Goal: Task Accomplishment & Management: Use online tool/utility

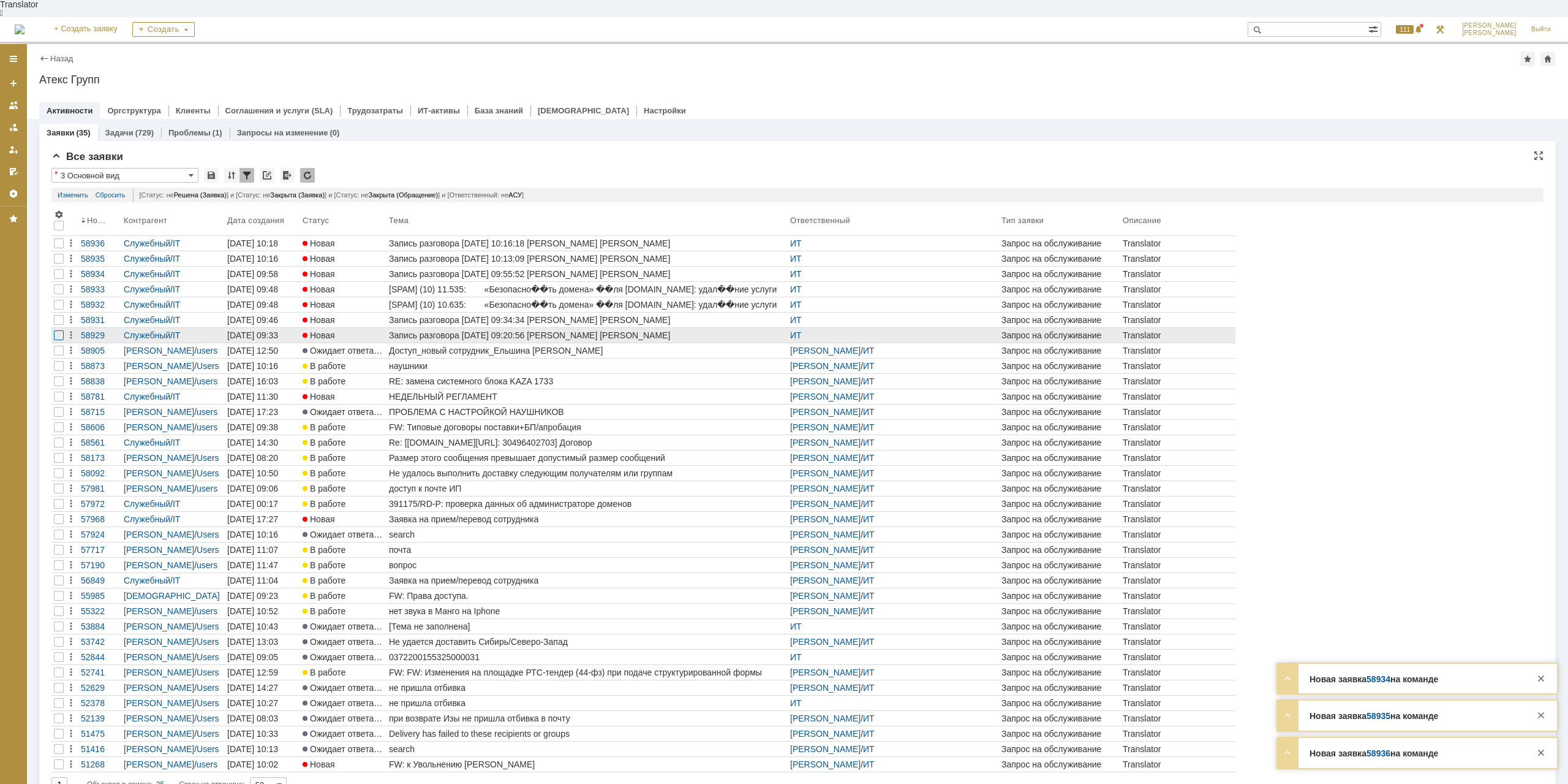
click at [59, 330] on div at bounding box center [59, 335] width 10 height 10
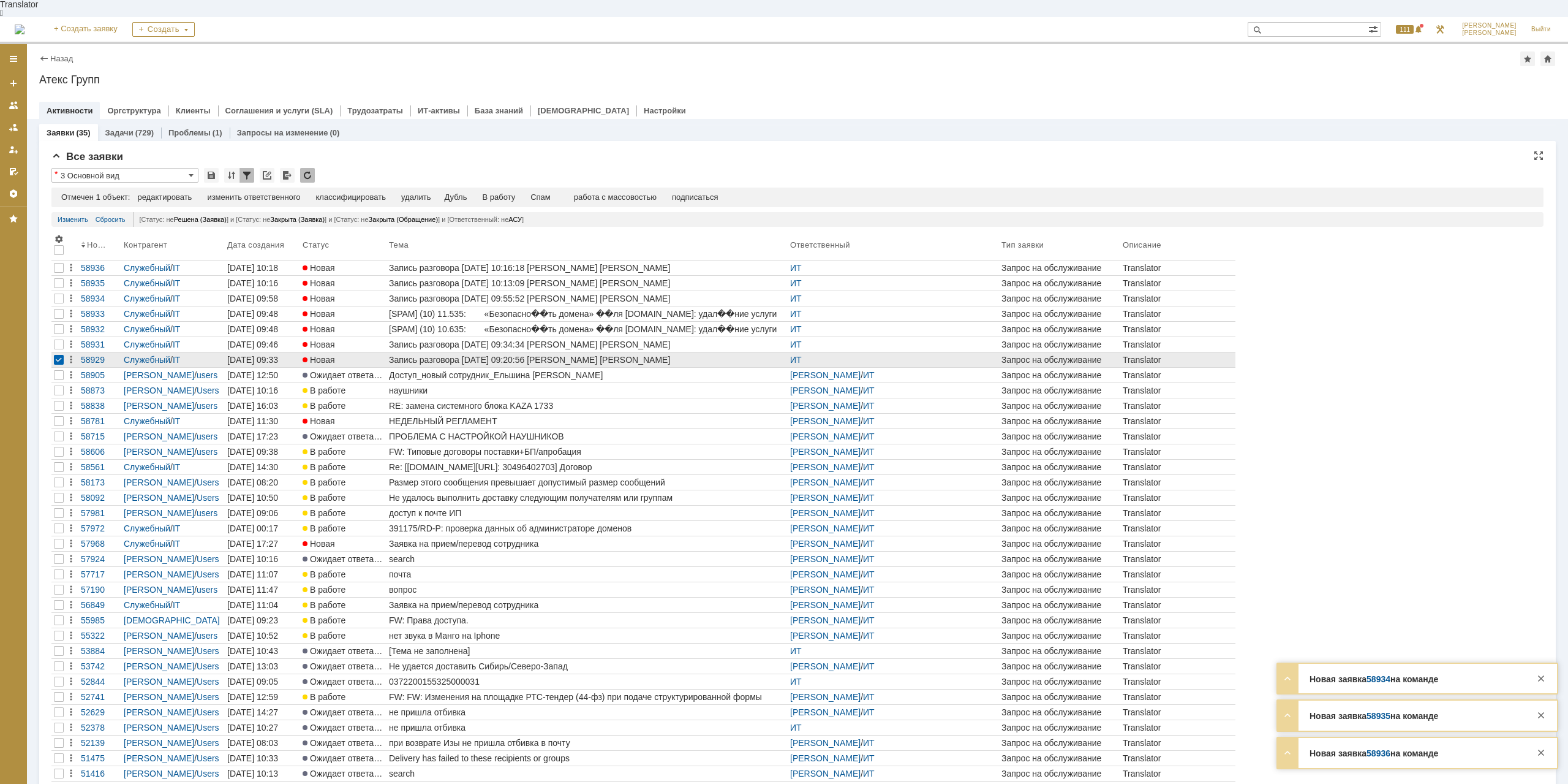
click at [523, 355] on div "Запись разговора [DATE] 09:20:56 [PERSON_NAME] [PERSON_NAME]" at bounding box center [587, 360] width 396 height 10
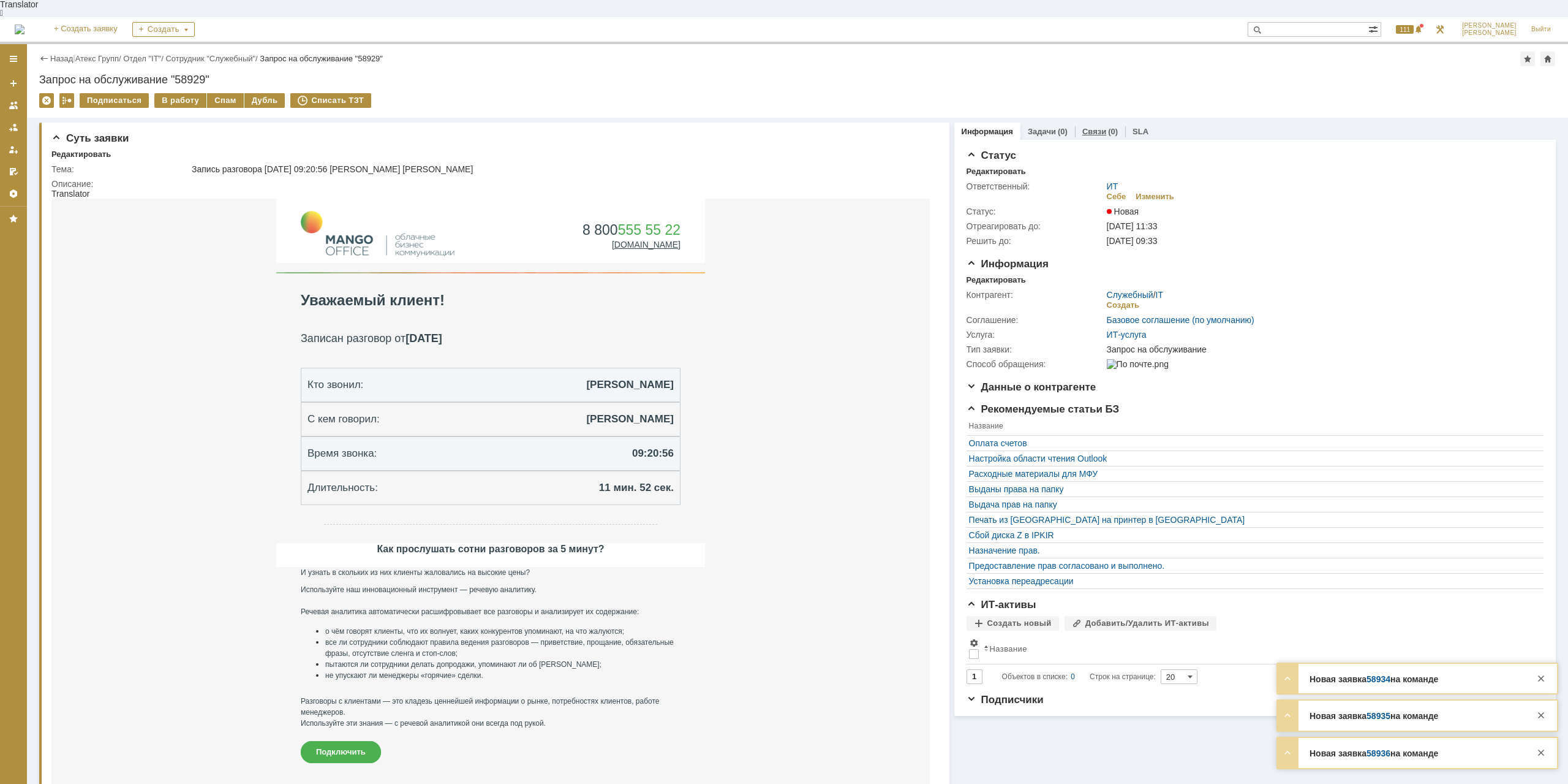
click at [1098, 122] on div "Связи (0)" at bounding box center [1100, 131] width 50 height 18
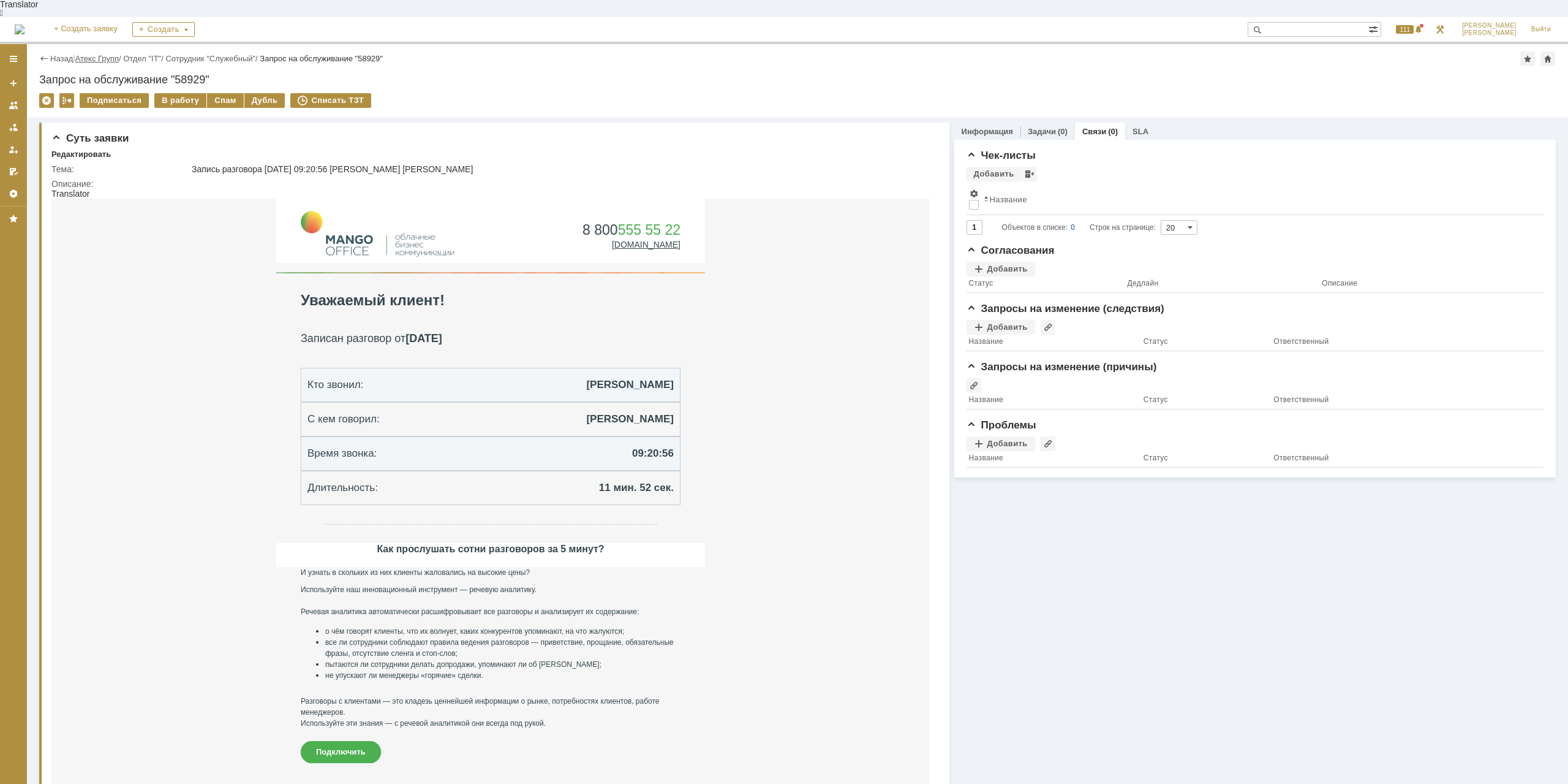
click at [104, 54] on link "Атекс Групп" at bounding box center [97, 58] width 44 height 9
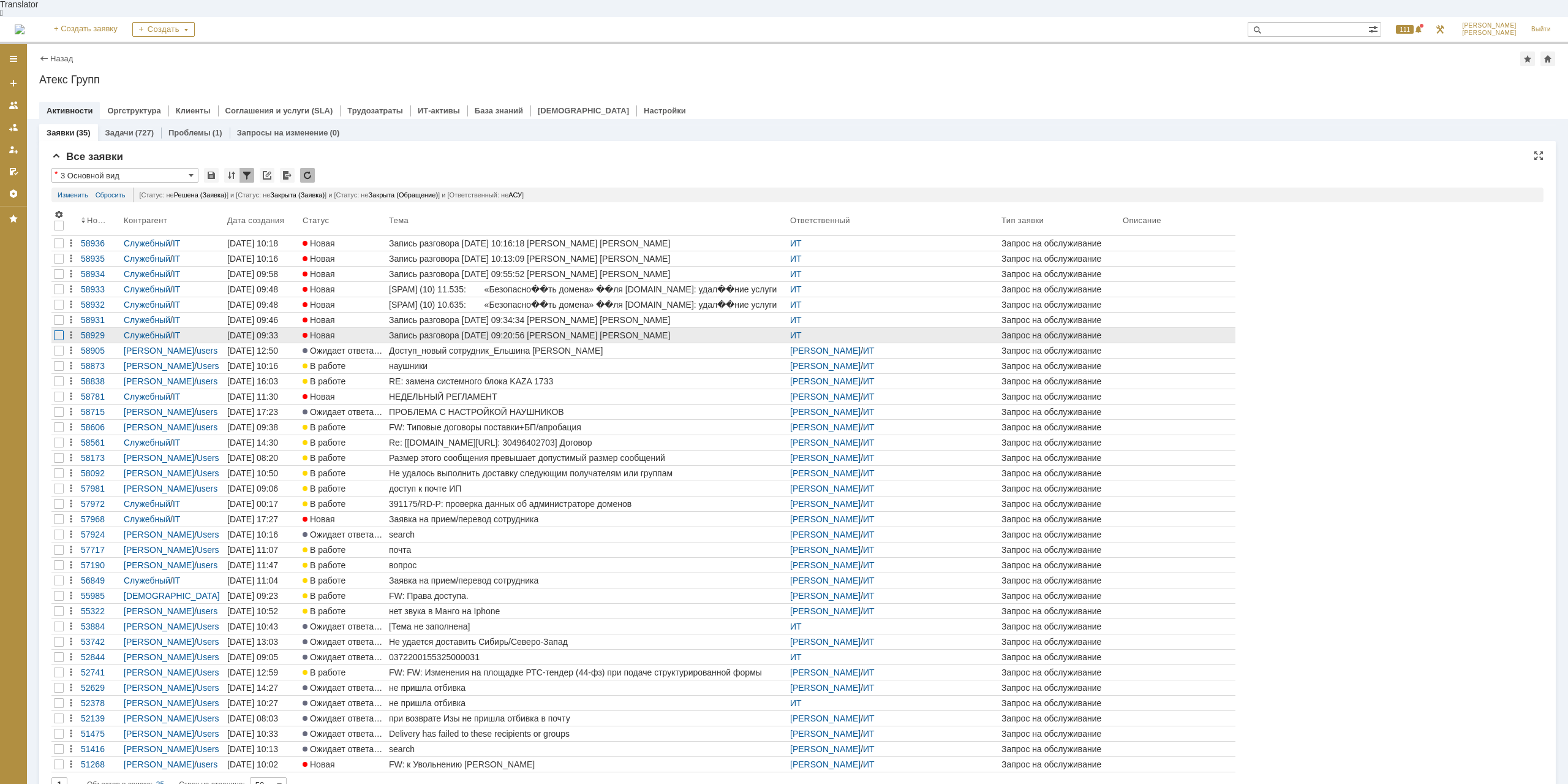
click at [61, 330] on div at bounding box center [59, 335] width 10 height 10
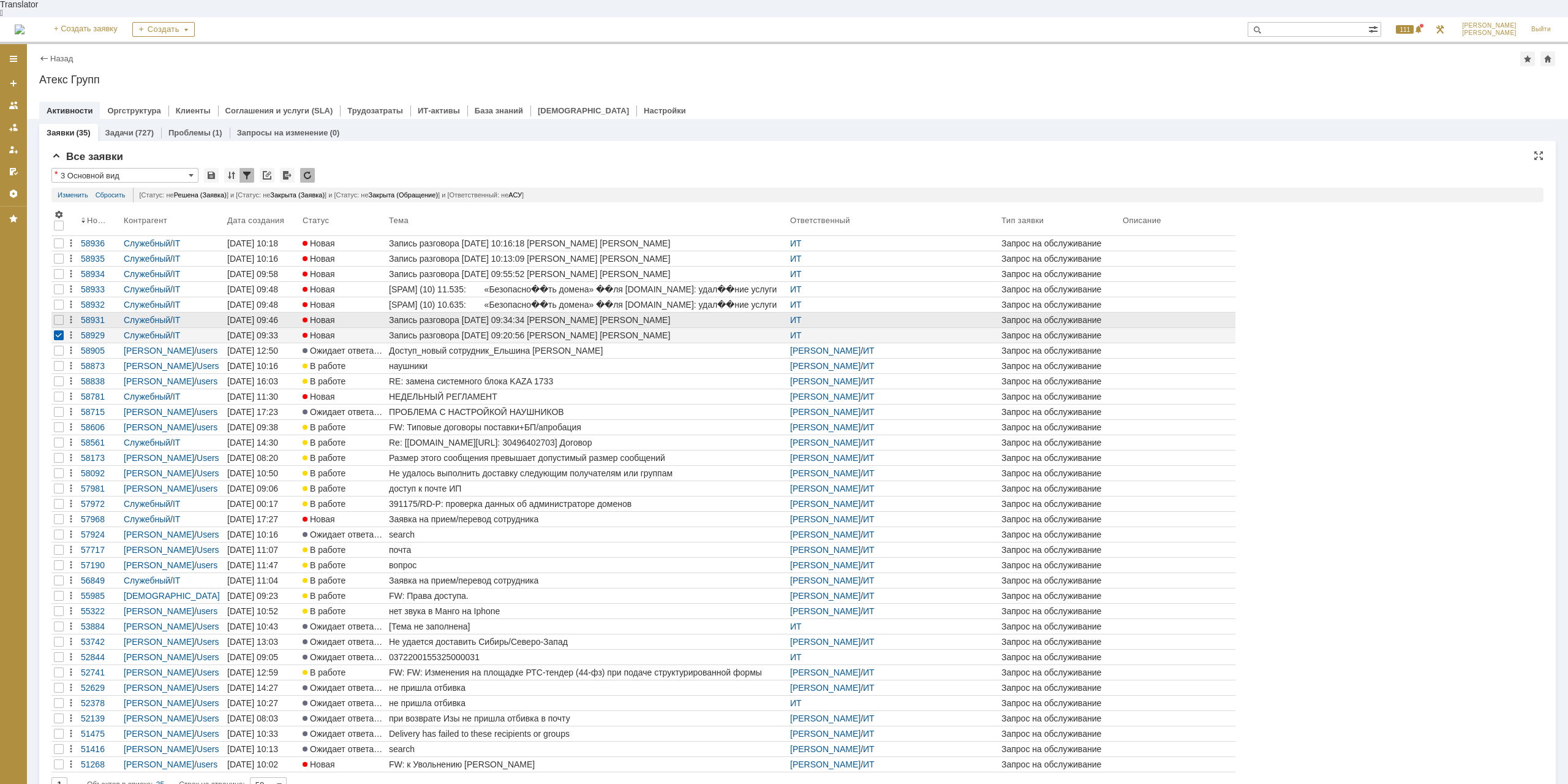
click at [58, 313] on div at bounding box center [59, 320] width 15 height 15
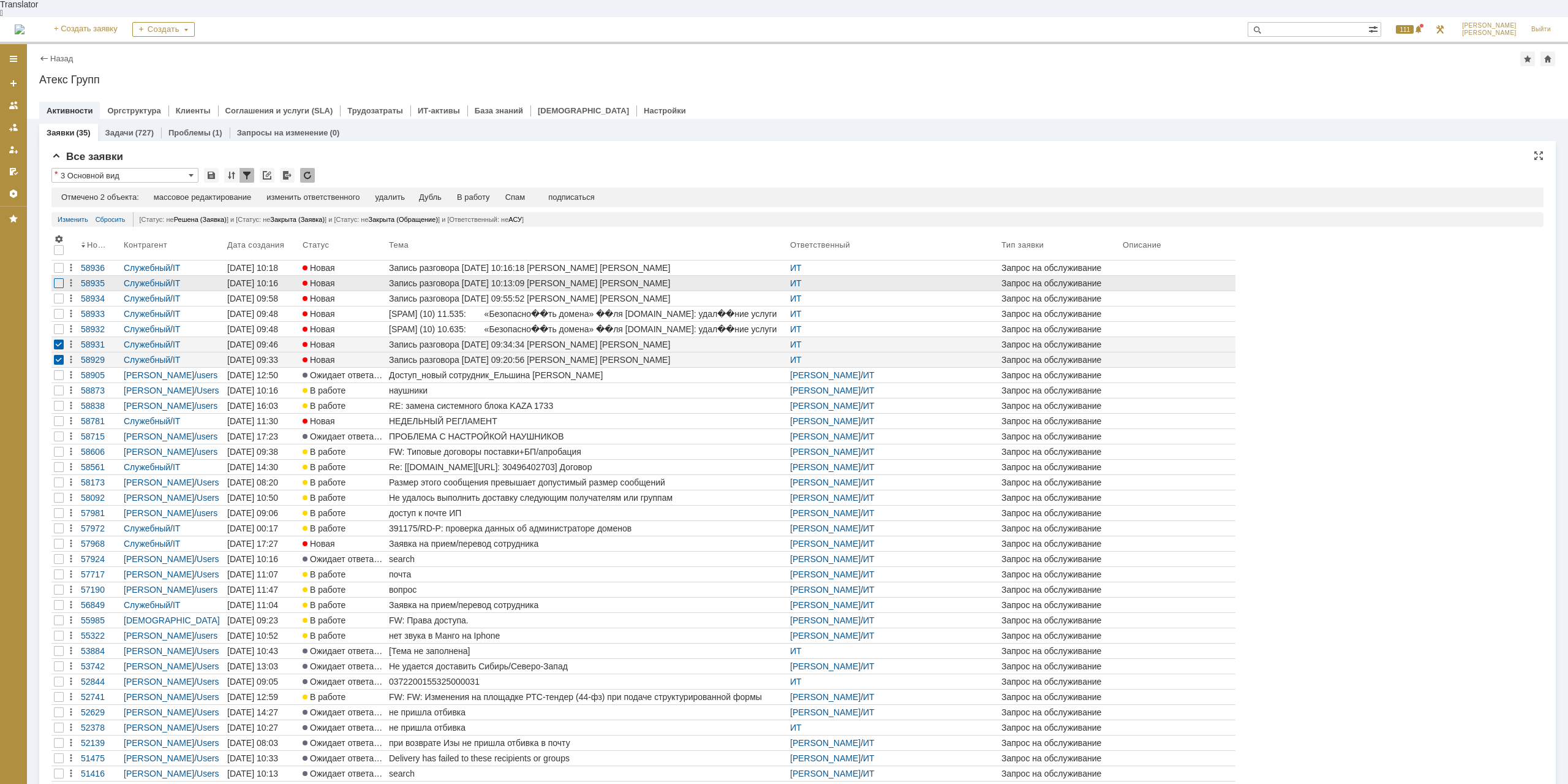
click at [58, 278] on div at bounding box center [59, 283] width 10 height 10
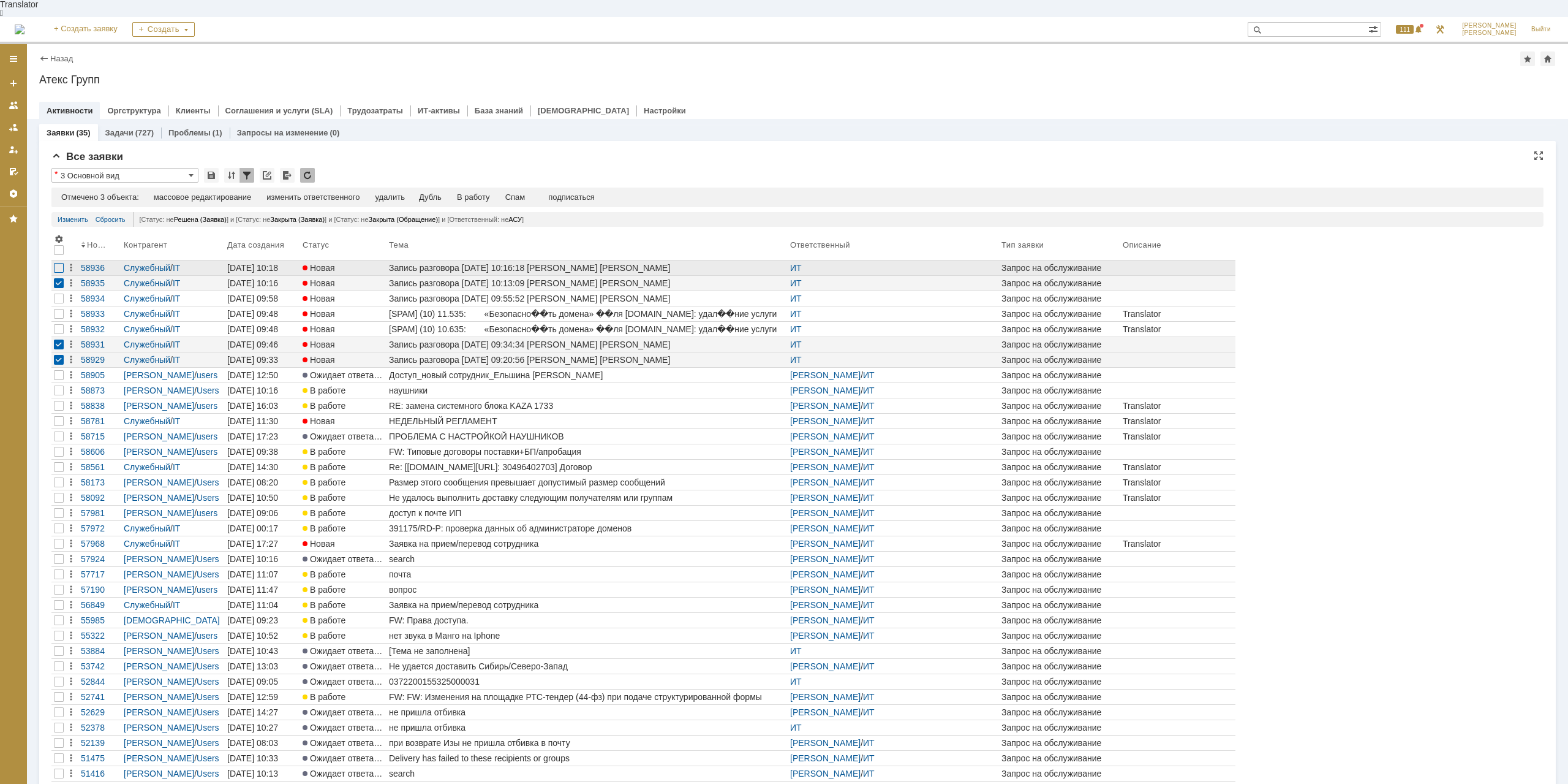
click at [58, 263] on div at bounding box center [59, 268] width 10 height 10
click at [60, 240] on th at bounding box center [59, 246] width 15 height 29
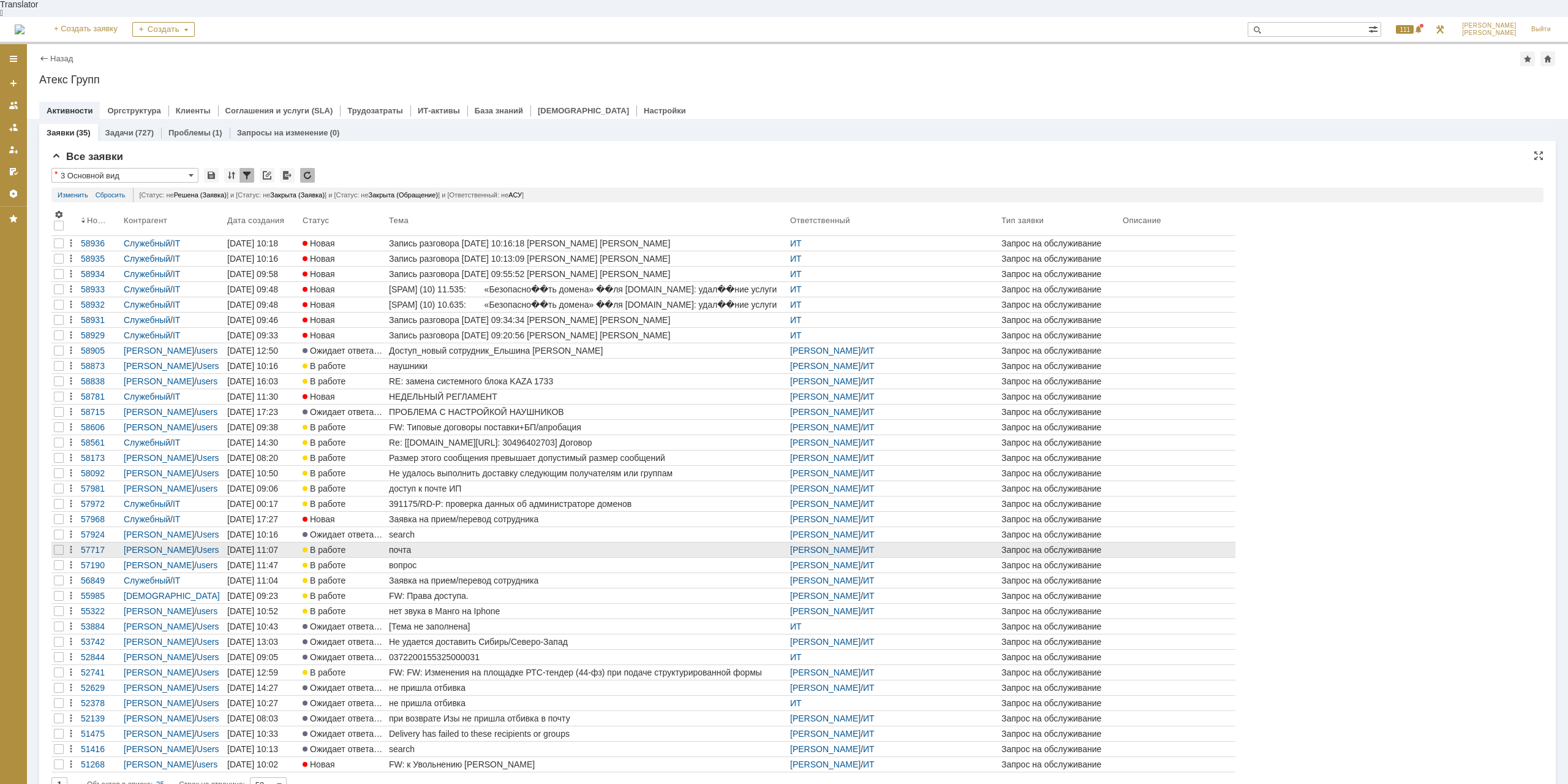
click at [531, 545] on div "почта" at bounding box center [587, 550] width 396 height 10
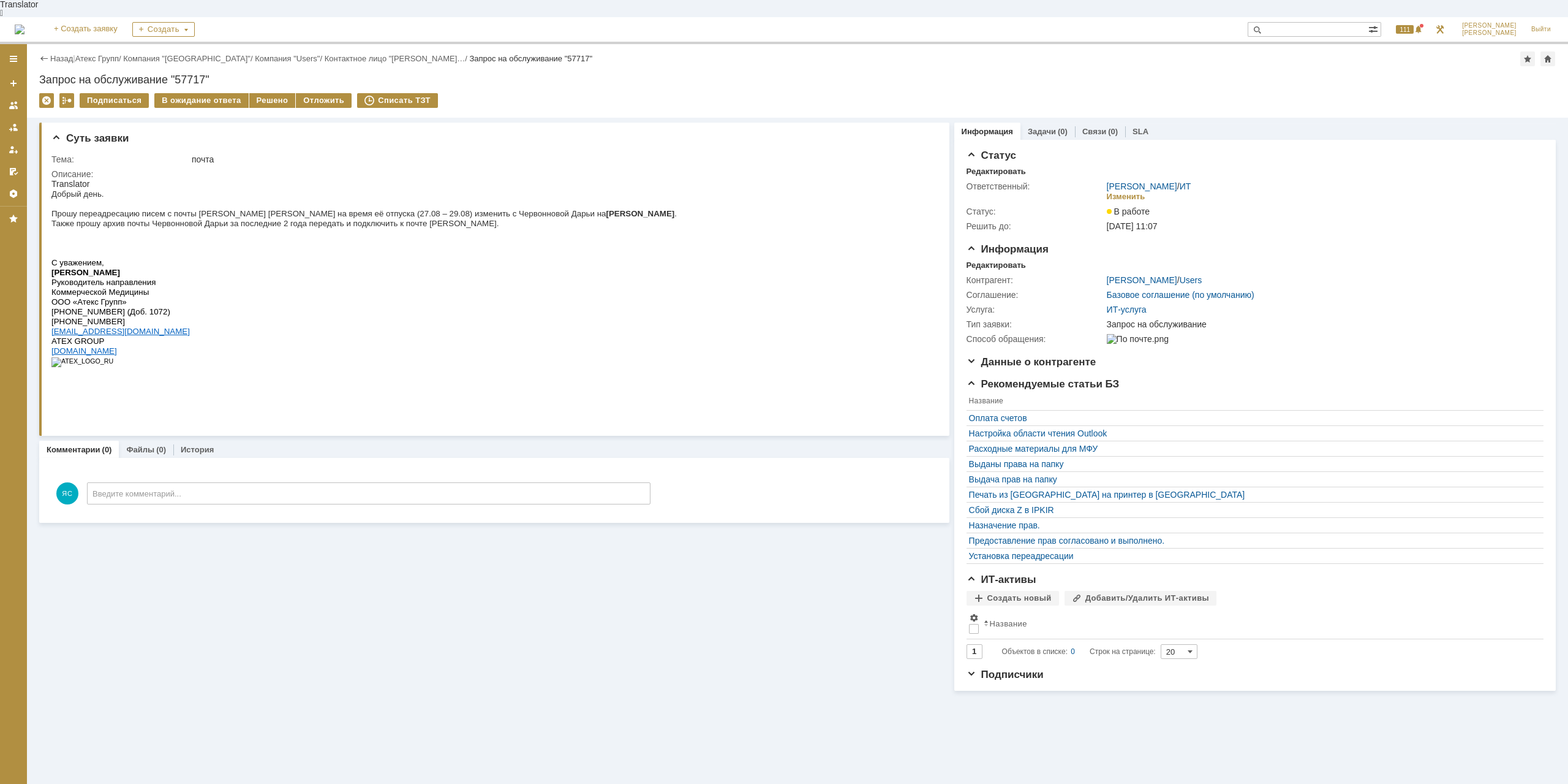
drag, startPoint x: 153, startPoint y: 223, endPoint x: 181, endPoint y: 223, distance: 28.0
click at [181, 228] on p at bounding box center [364, 233] width 626 height 10
drag, startPoint x: 196, startPoint y: 218, endPoint x: 247, endPoint y: 218, distance: 51.0
click at [247, 218] on span "Также прошу архив почты Червонновой Дарьи за последние 2 года передать и подклю…" at bounding box center [275, 223] width 447 height 9
click at [282, 218] on span "Также прошу архив почты Червонновой Дарьи за последние 2 года передать и подклю…" at bounding box center [275, 223] width 447 height 9
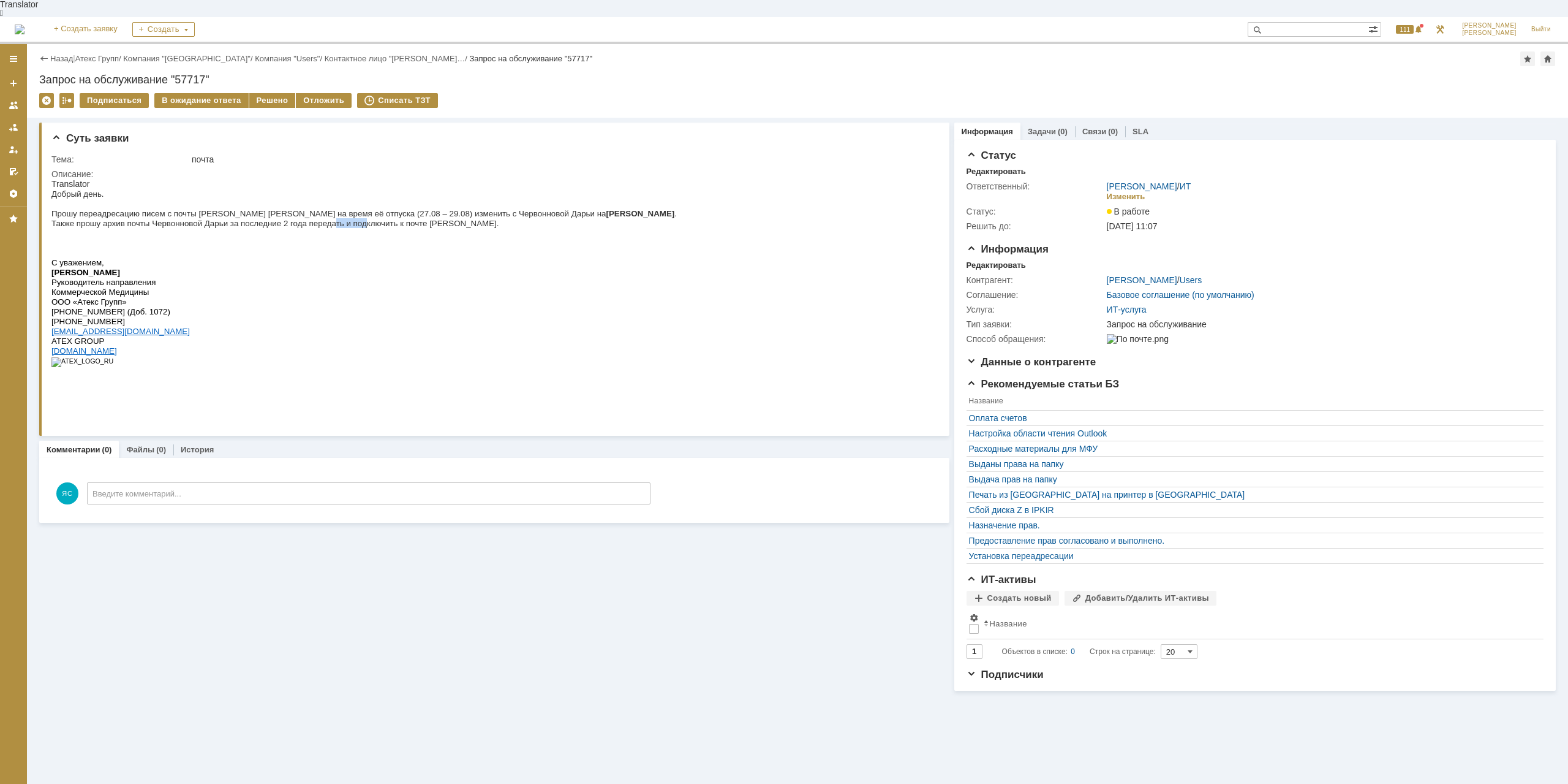
drag, startPoint x: 341, startPoint y: 216, endPoint x: 313, endPoint y: 216, distance: 28.0
click at [313, 218] on span "Также прошу архив почты Червонновой Дарьи за последние 2 года передать и подклю…" at bounding box center [275, 223] width 447 height 9
drag, startPoint x: 351, startPoint y: 218, endPoint x: 370, endPoint y: 219, distance: 19.0
click at [370, 219] on span "Также прошу архив почты Червонновой Дарьи за последние 2 года передать и подклю…" at bounding box center [275, 223] width 447 height 9
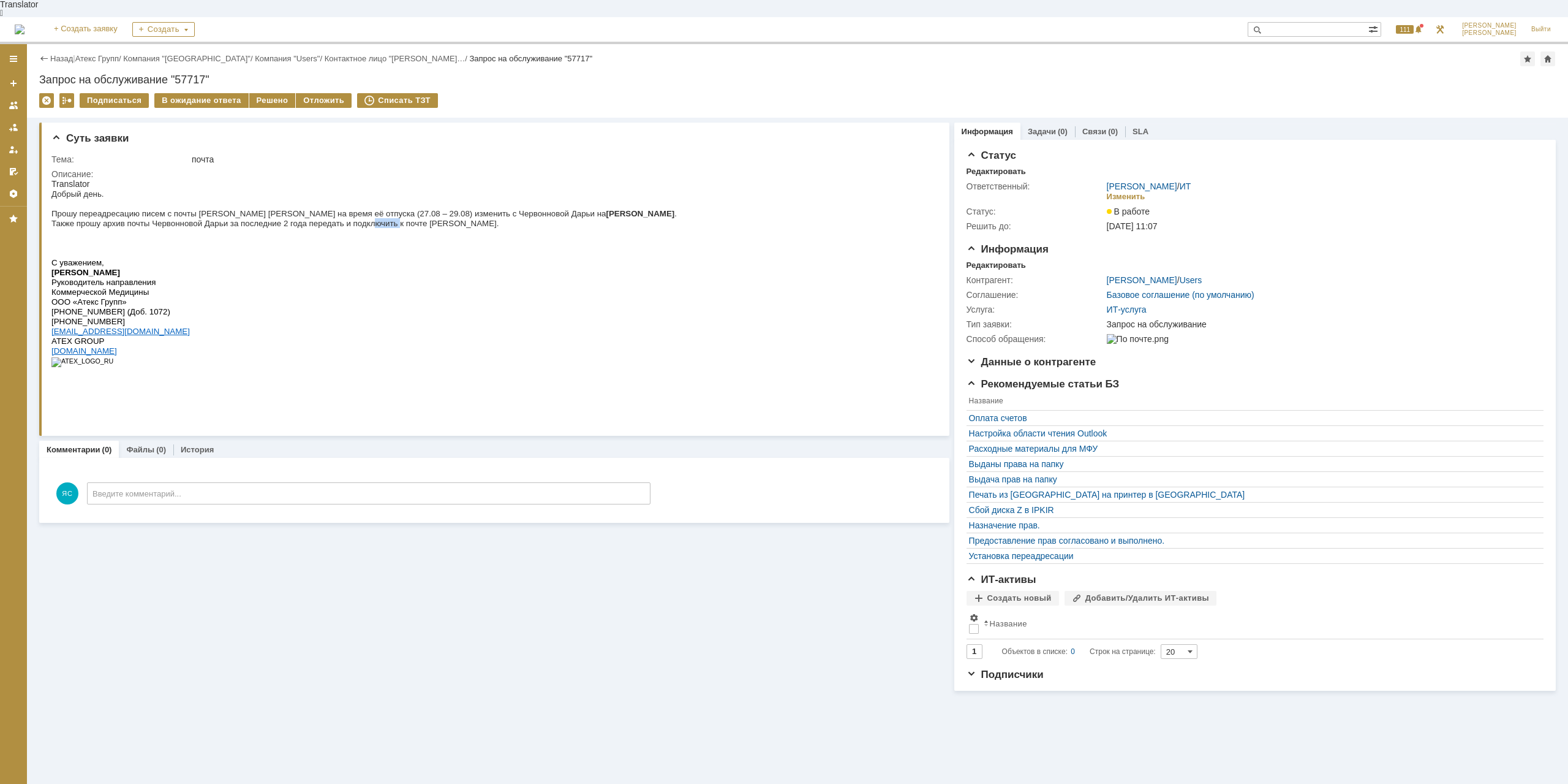
click at [370, 219] on span "Также прошу архив почты Червонновой Дарьи за последние 2 года передать и подклю…" at bounding box center [275, 223] width 447 height 9
click at [267, 93] on div "Решено" at bounding box center [273, 100] width 47 height 15
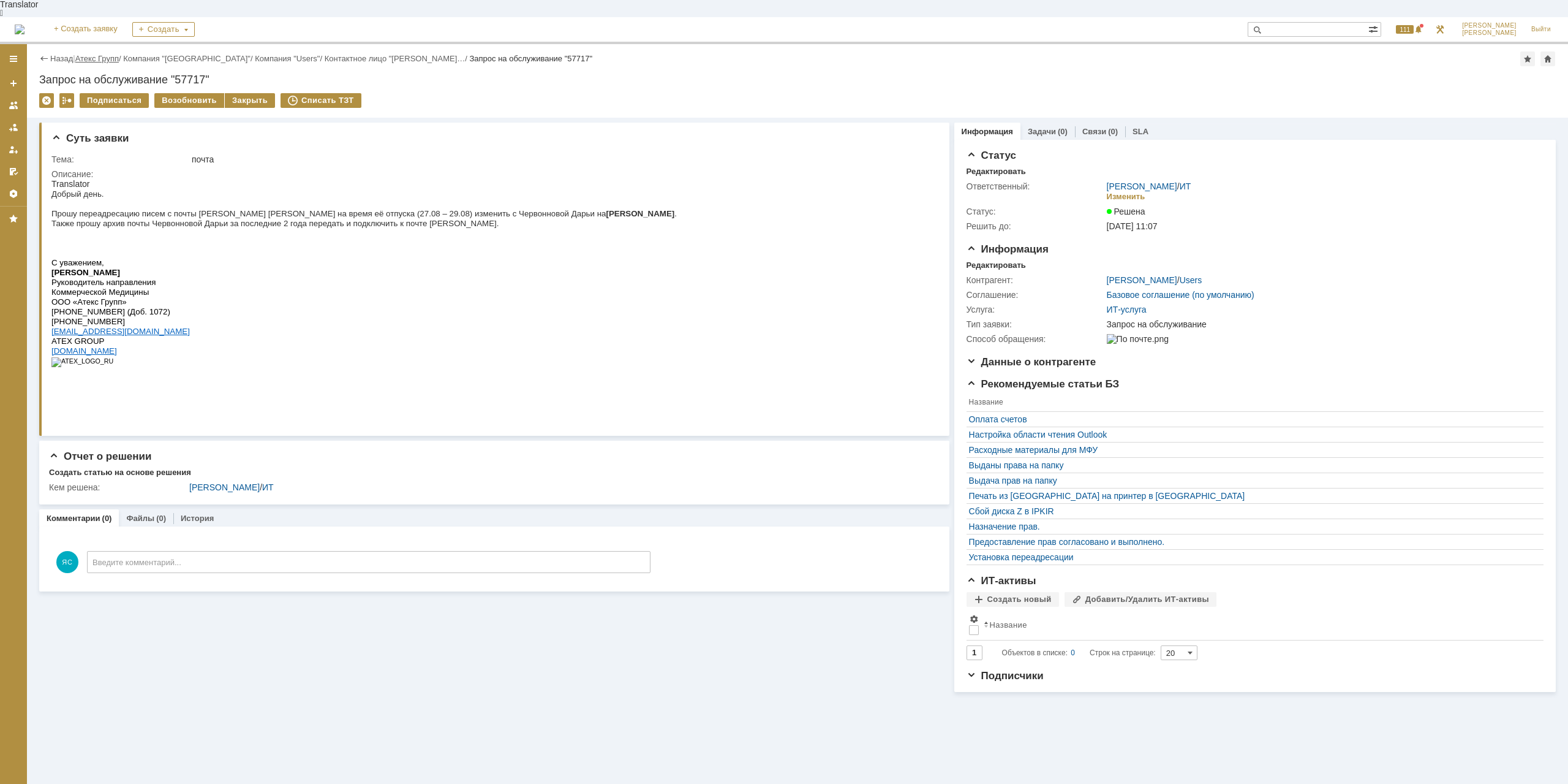
click at [105, 54] on link "Атекс Групп" at bounding box center [97, 58] width 44 height 9
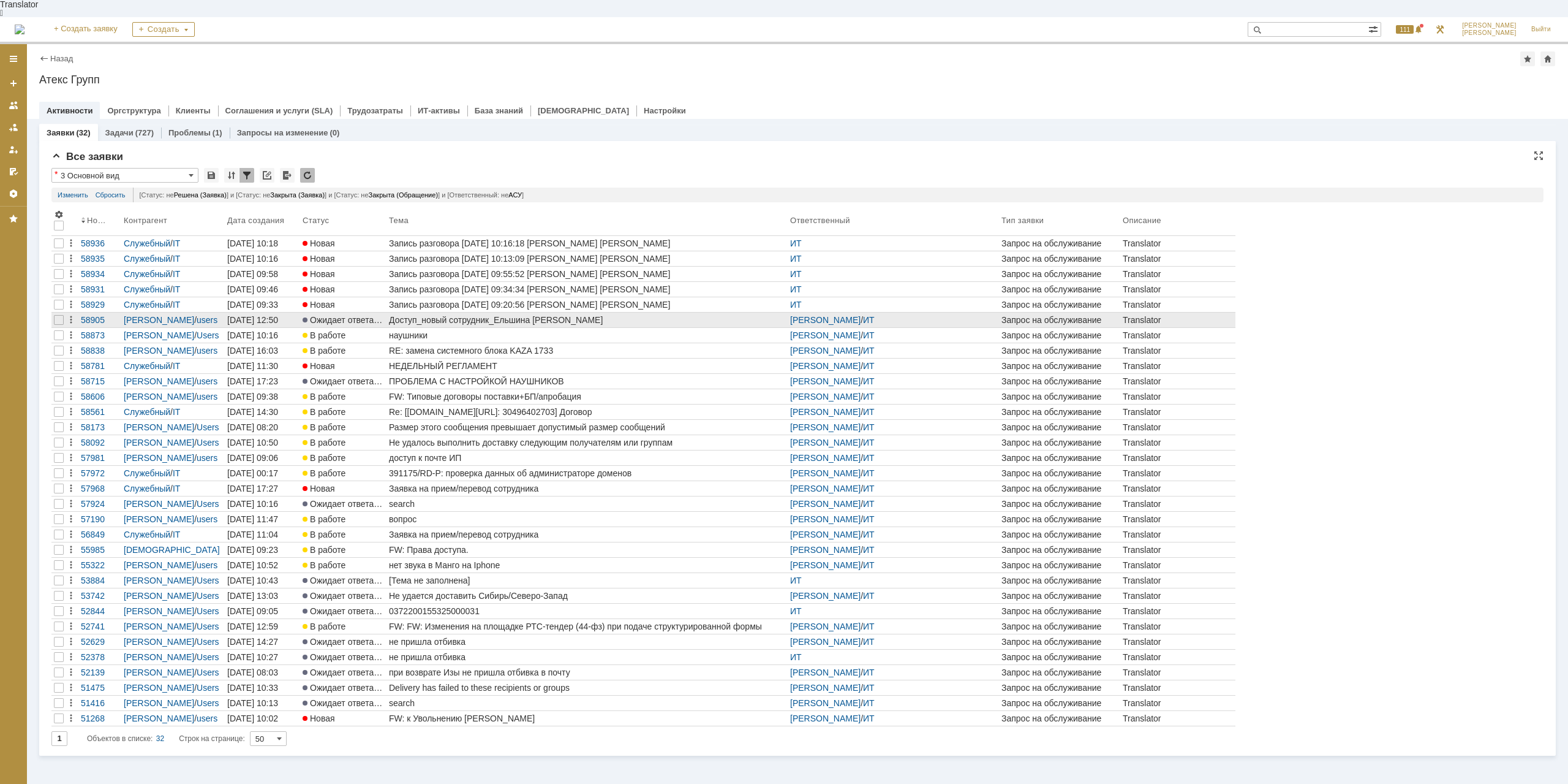
click at [512, 315] on div "Доступ_новый сотрудник_Ельшина [PERSON_NAME]" at bounding box center [587, 320] width 396 height 10
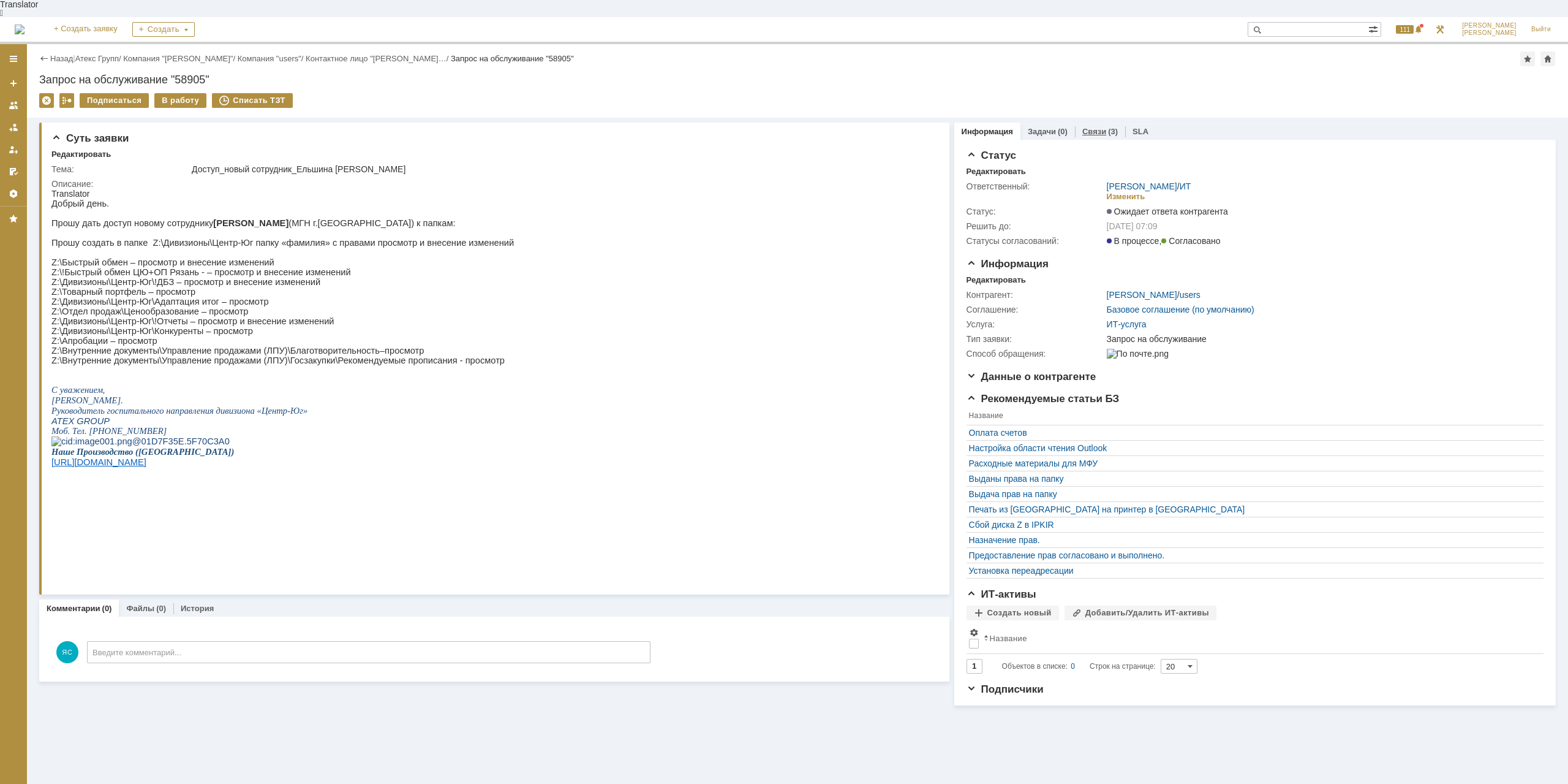
click at [1098, 127] on link "Связи" at bounding box center [1094, 131] width 24 height 9
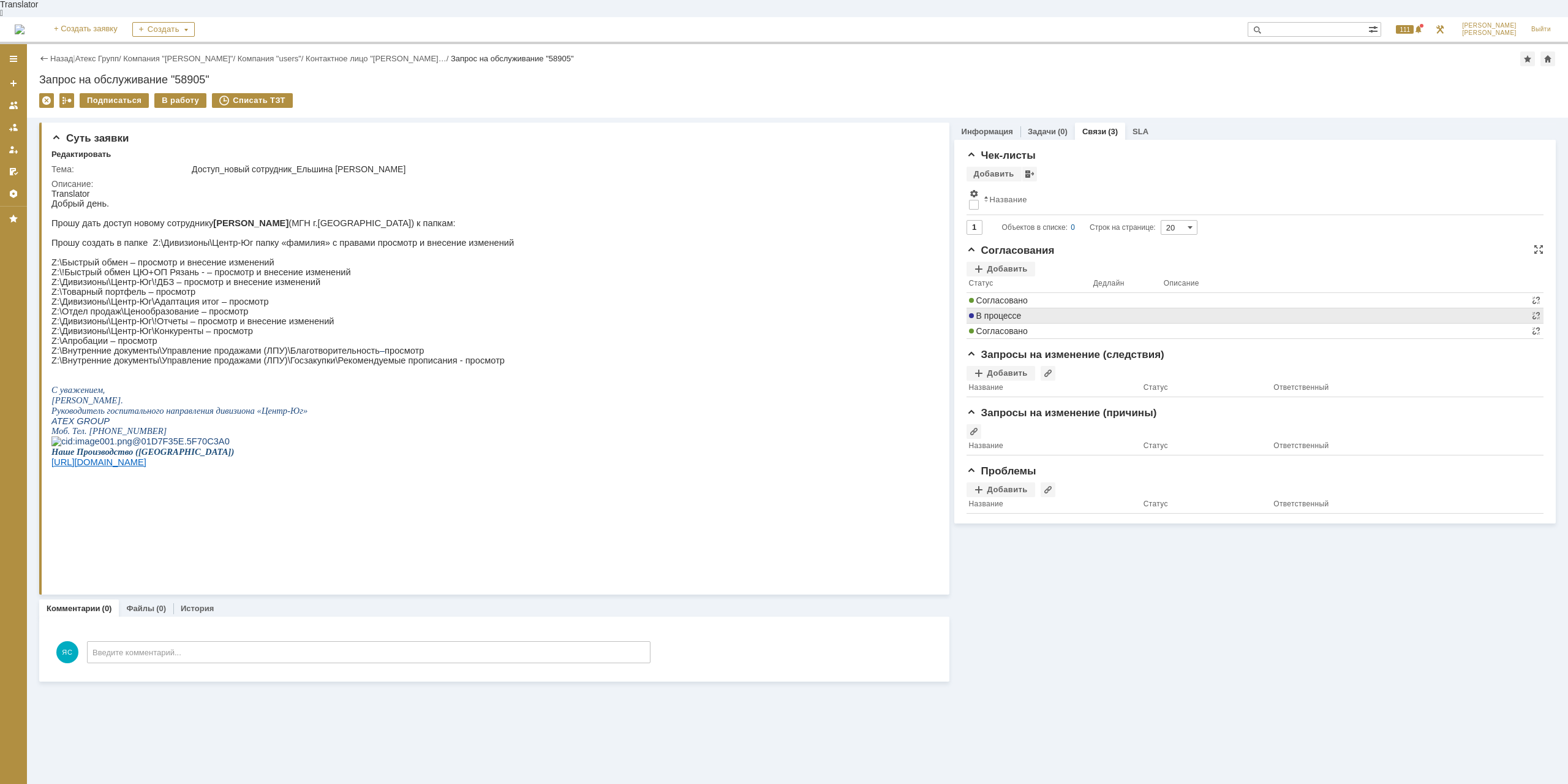
click at [996, 299] on tbody "Согласовано В процессе Согласовано" at bounding box center [1255, 316] width 577 height 46
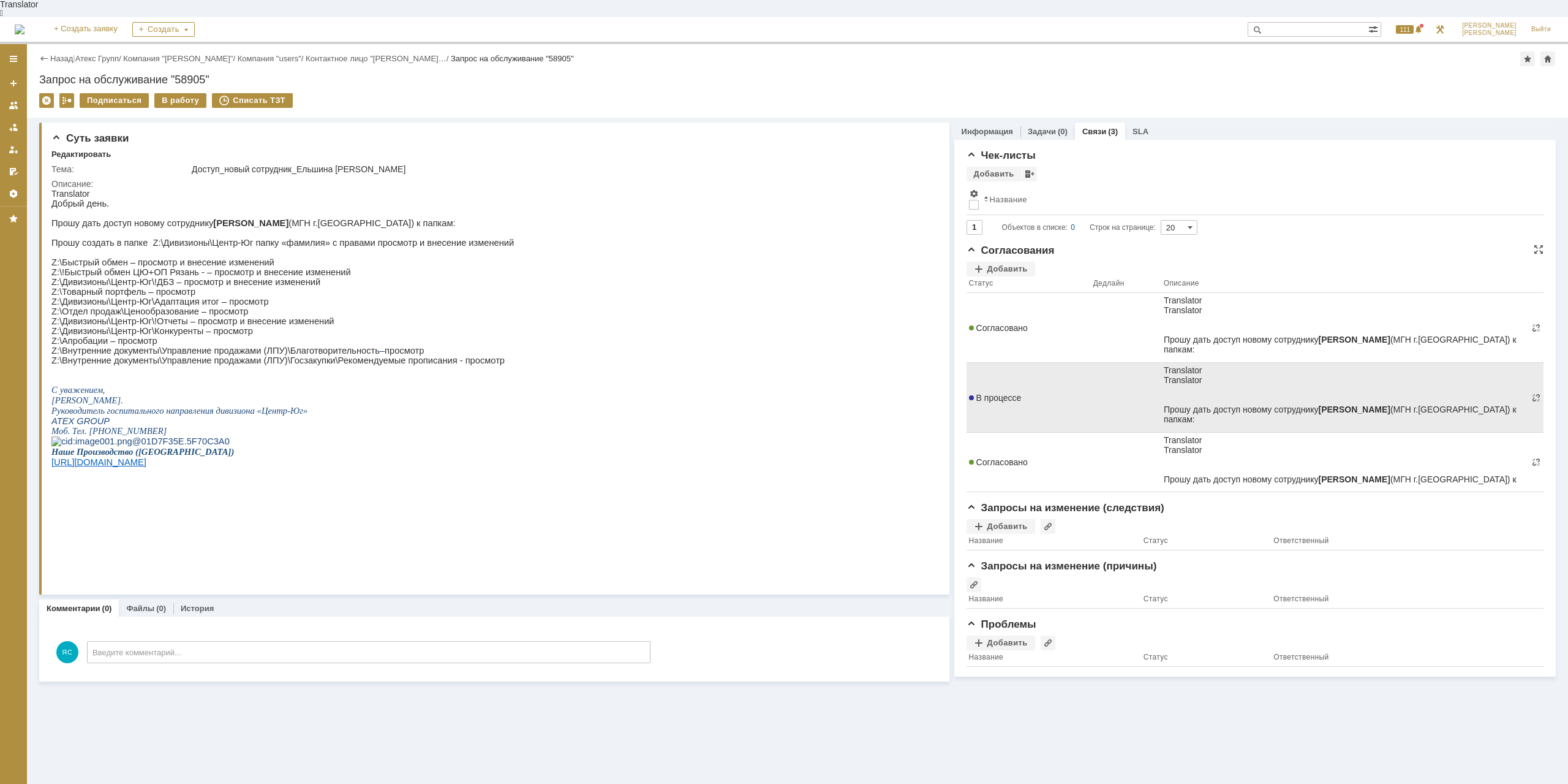
drag, startPoint x: 1211, startPoint y: 406, endPoint x: 1265, endPoint y: 406, distance: 54.0
click at [1256, 444] on div "Z:\Товарный портфель – просмотр" at bounding box center [1344, 449] width 362 height 10
click at [1265, 444] on div "Z:\Товарный портфель – просмотр" at bounding box center [1344, 449] width 362 height 10
click at [997, 393] on span "В процессе" at bounding box center [995, 398] width 53 height 10
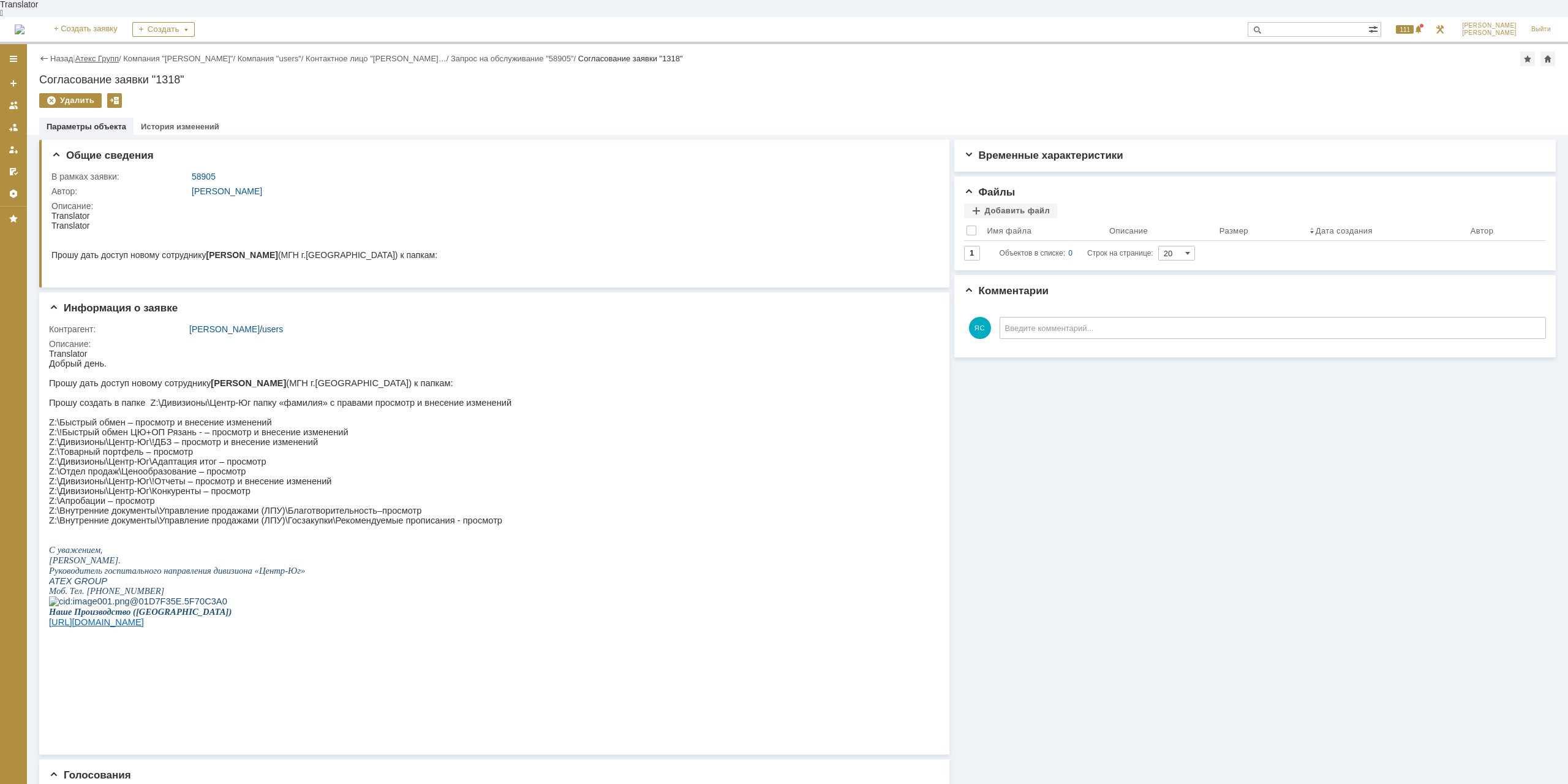
click at [104, 54] on link "Атекс Групп" at bounding box center [97, 58] width 44 height 9
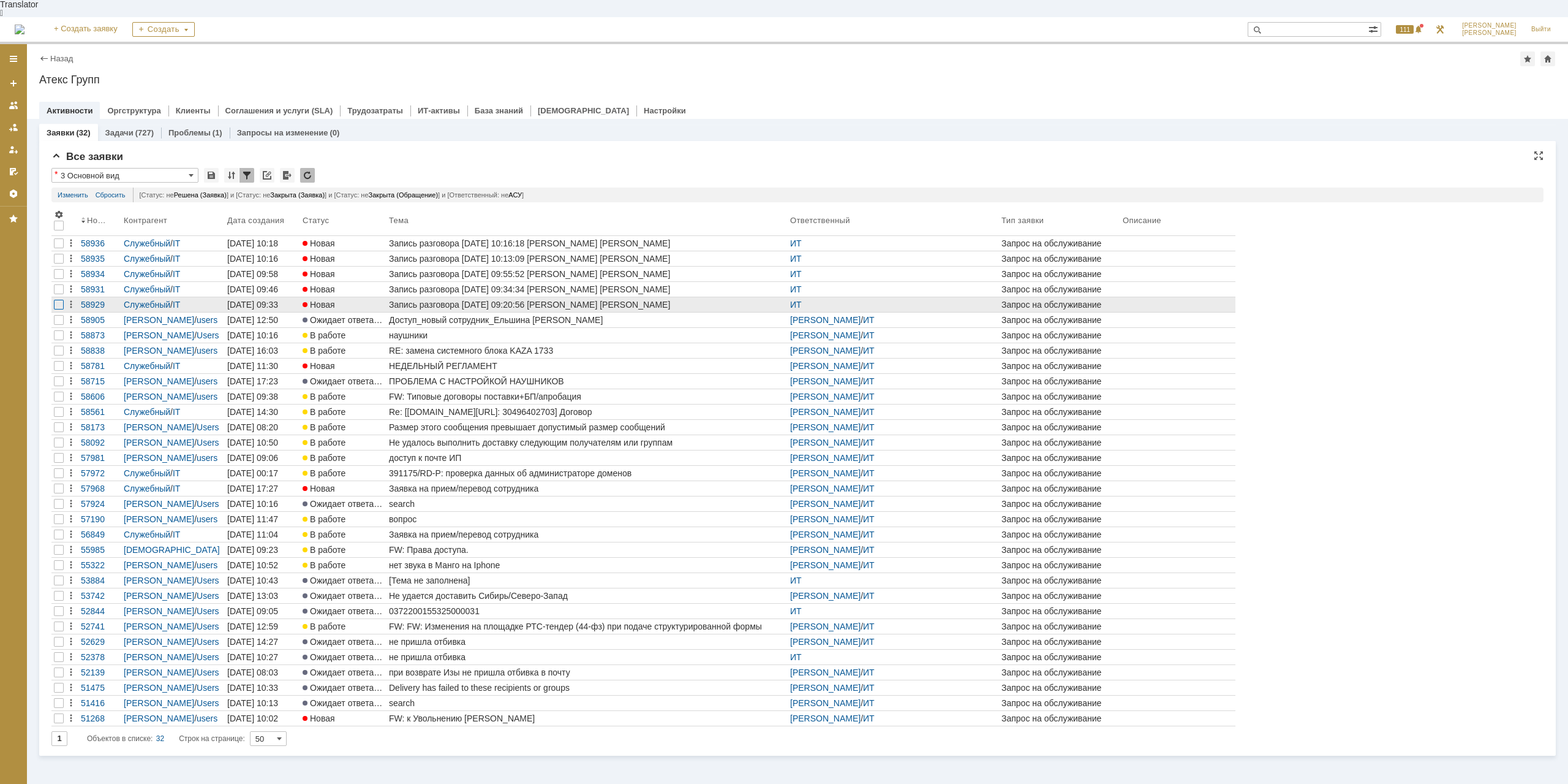
click at [58, 300] on div at bounding box center [59, 305] width 10 height 10
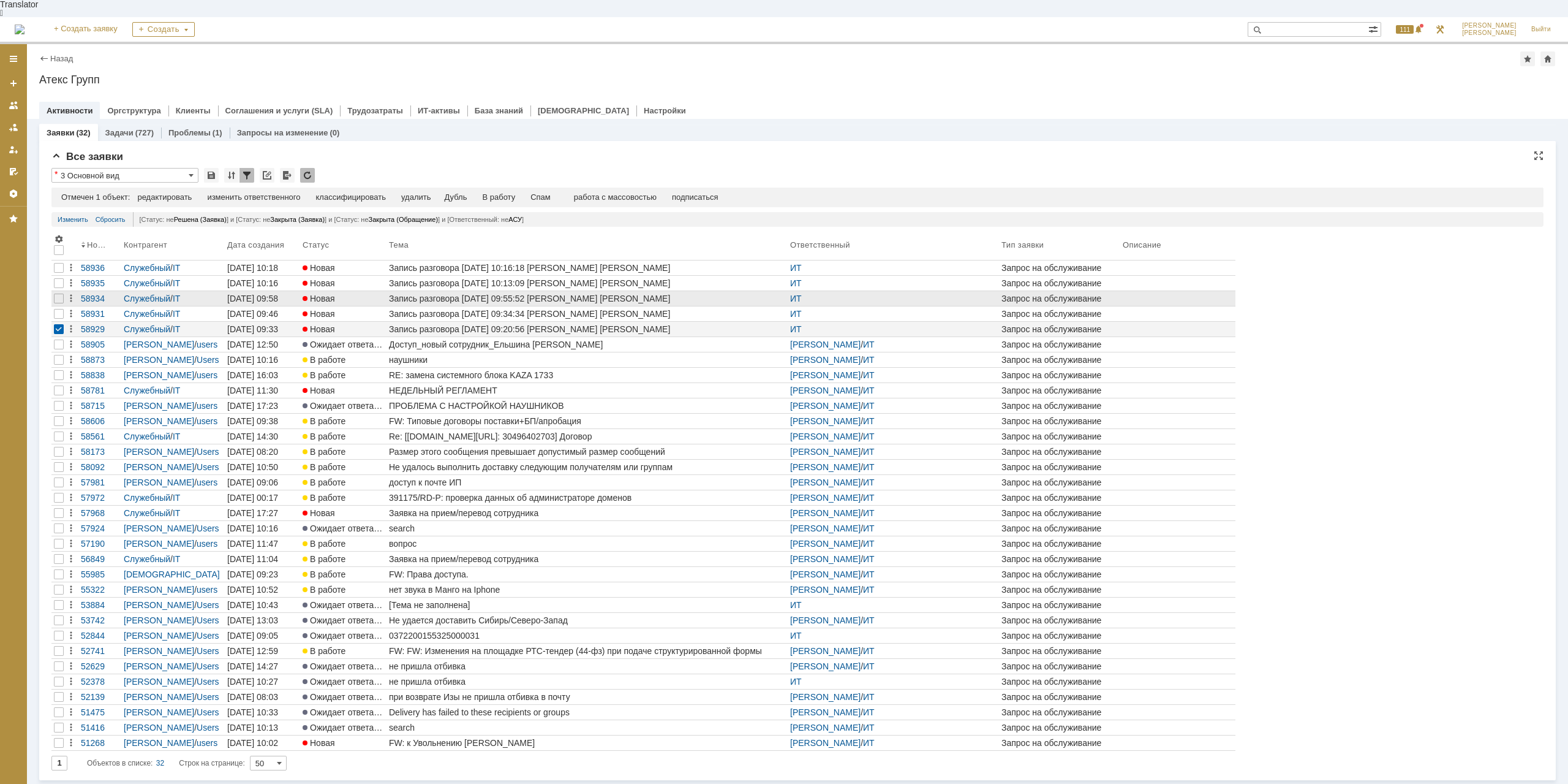
click at [58, 309] on div at bounding box center [59, 314] width 10 height 10
click at [58, 291] on div at bounding box center [59, 298] width 15 height 15
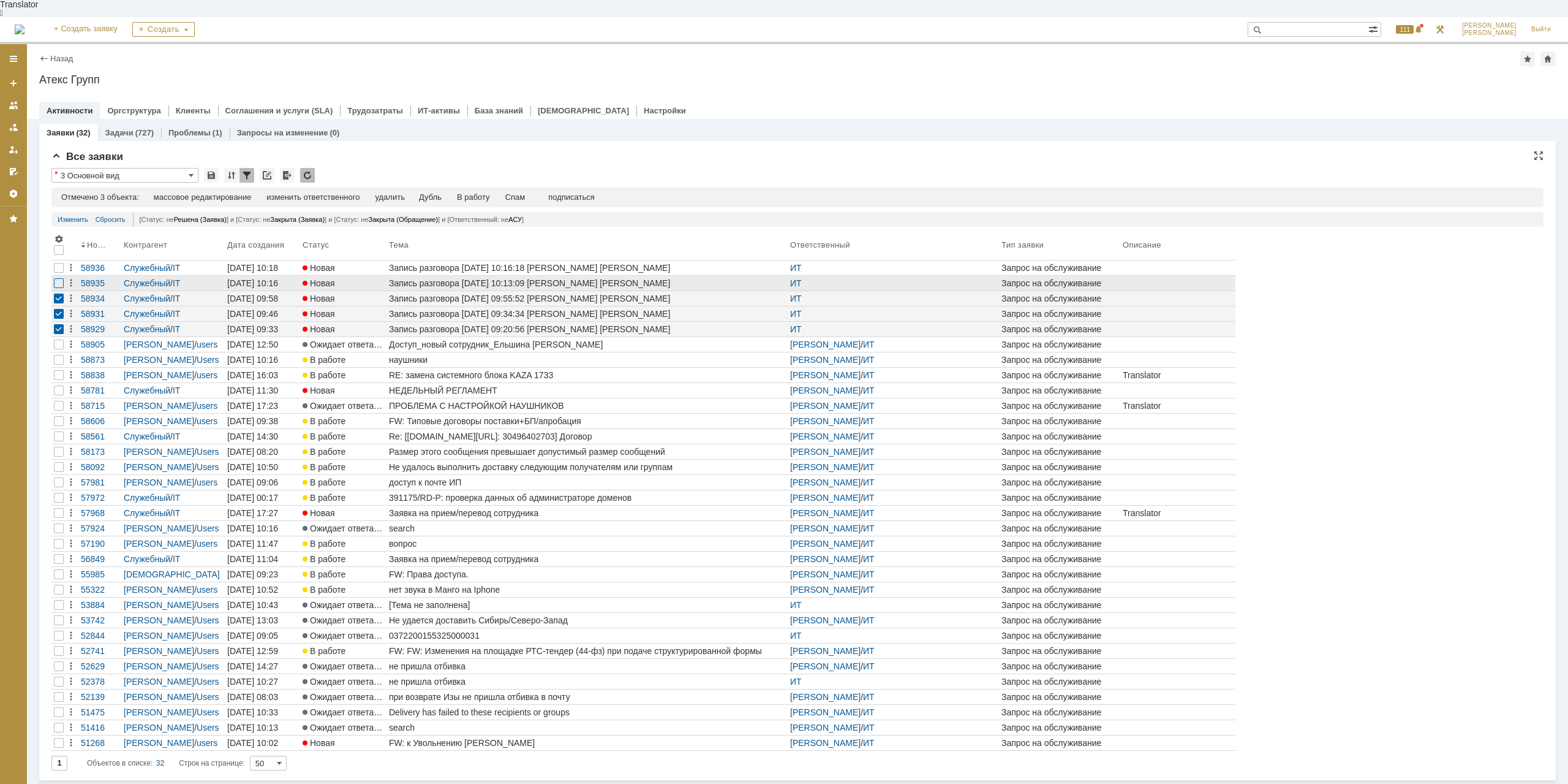
click at [58, 278] on div at bounding box center [59, 283] width 10 height 10
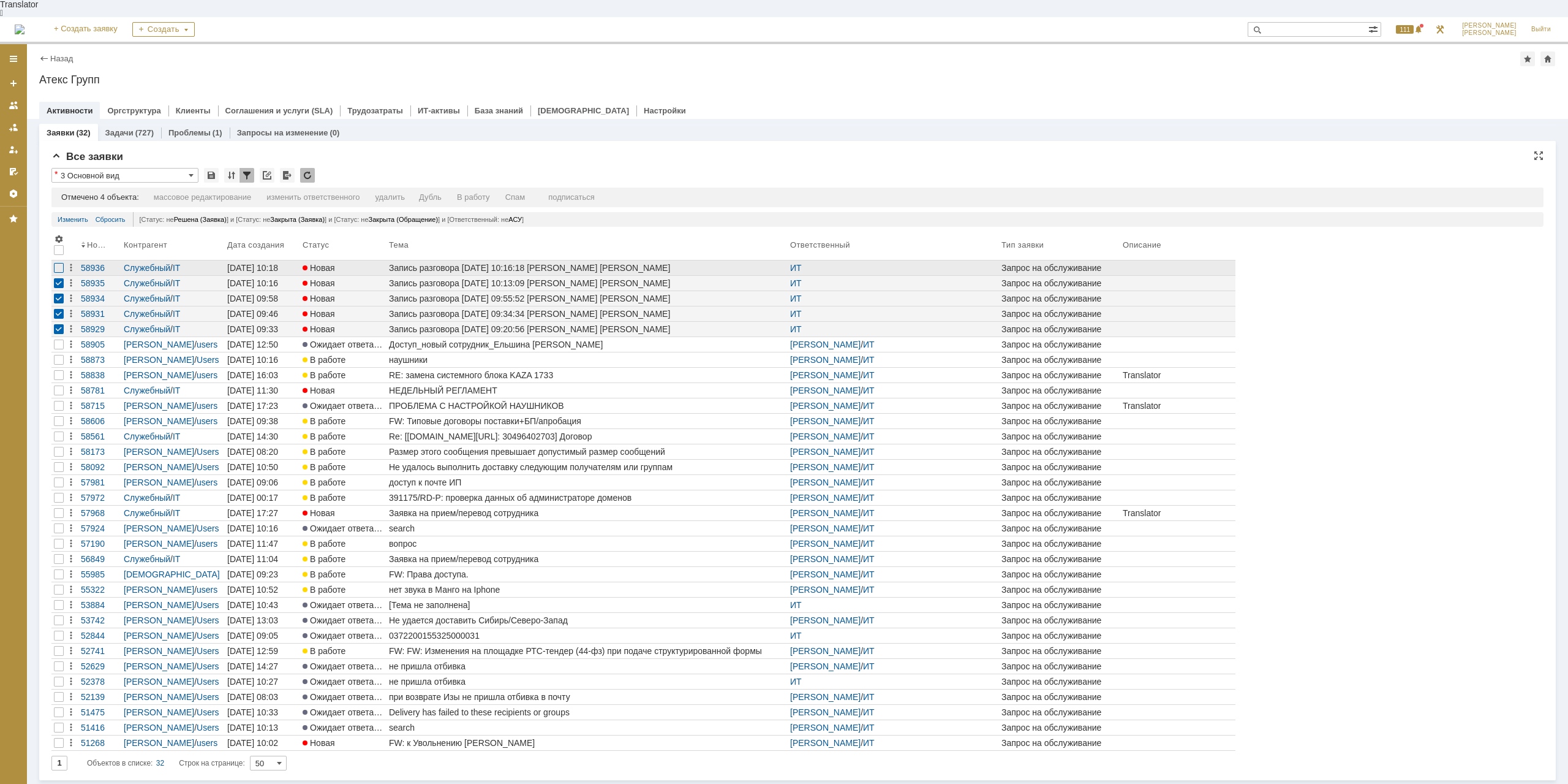
click at [57, 263] on div at bounding box center [59, 268] width 10 height 10
click at [527, 193] on div "Спам" at bounding box center [519, 198] width 20 height 10
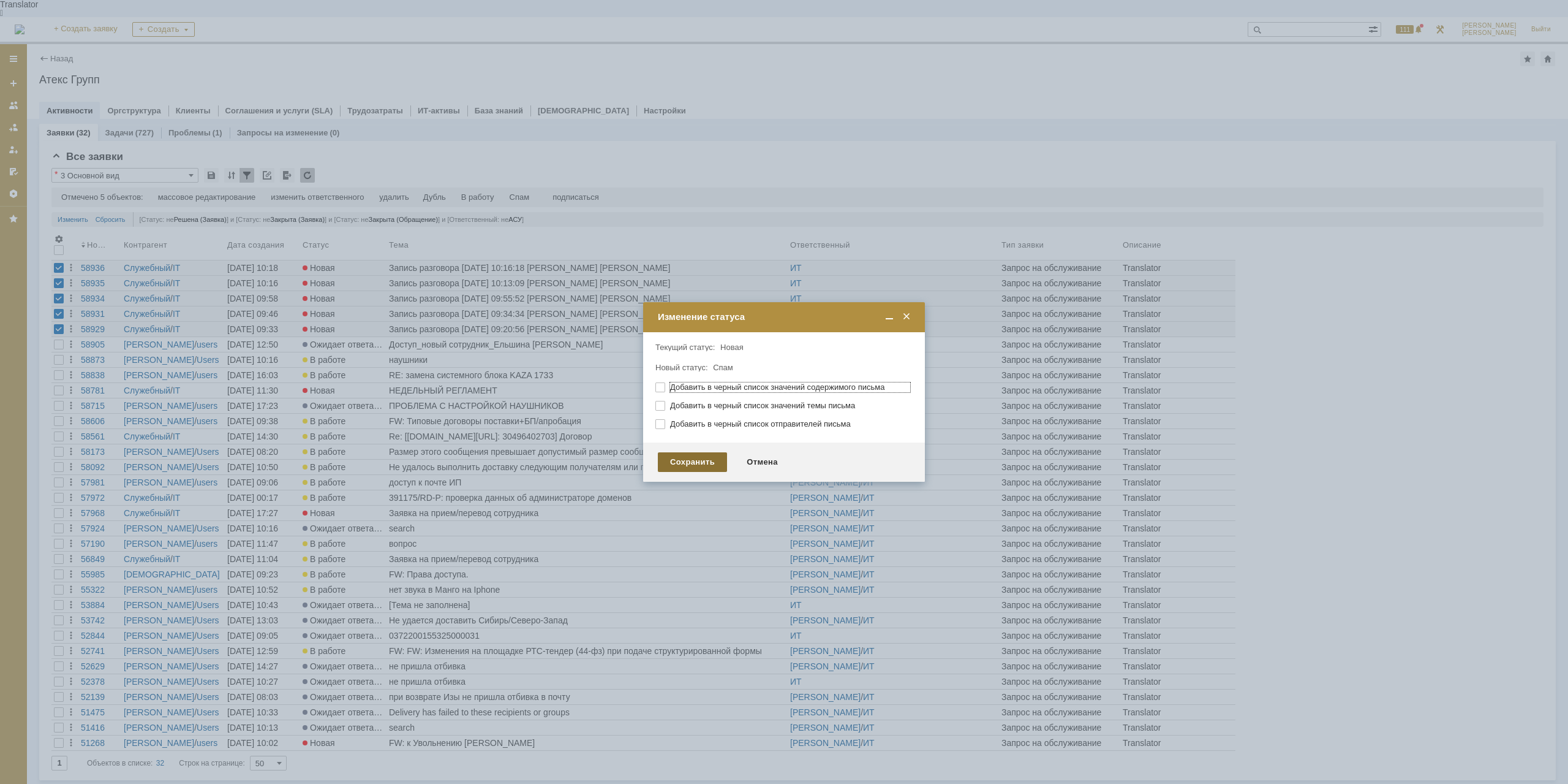
click at [682, 459] on div "Сохранить" at bounding box center [692, 462] width 70 height 20
